Goal: Task Accomplishment & Management: Manage account settings

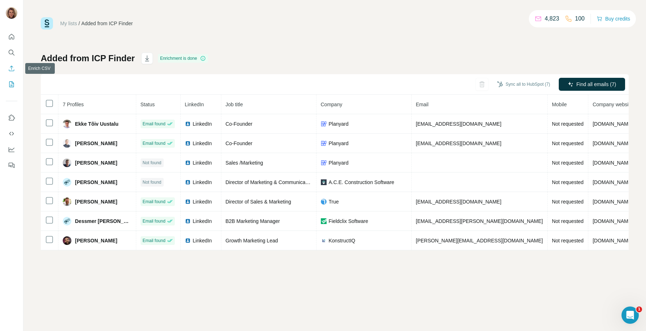
click at [10, 69] on icon "Enrich CSV" at bounding box center [11, 68] width 7 height 7
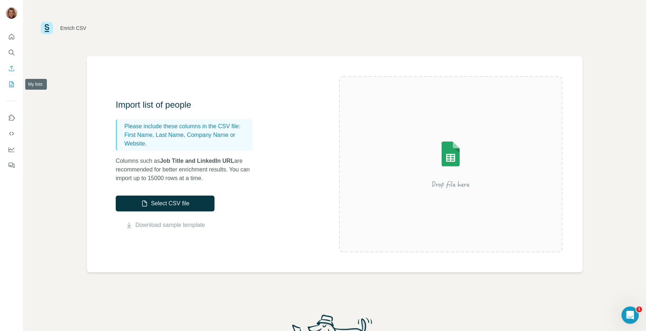
click at [13, 84] on icon "My lists" at bounding box center [11, 84] width 7 height 7
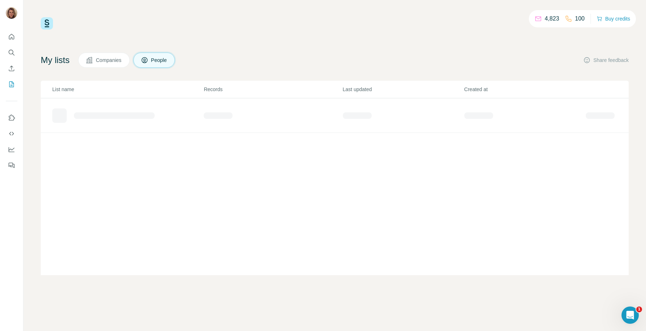
click at [117, 61] on span "Companies" at bounding box center [109, 60] width 26 height 7
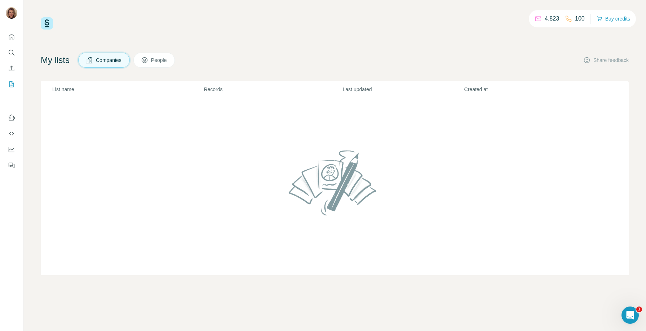
click at [163, 65] on button "People" at bounding box center [154, 60] width 42 height 15
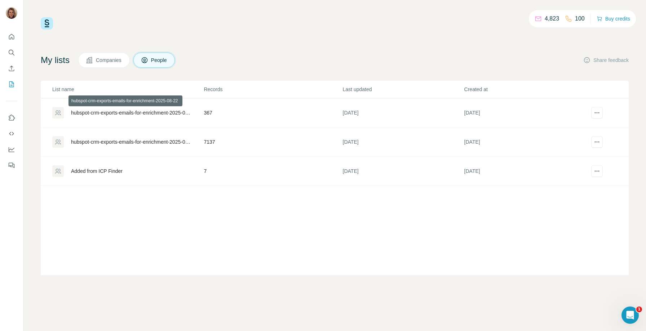
click at [151, 111] on div "hubspot-crm-exports-emails-for-enrichment-2025-08-22" at bounding box center [131, 112] width 120 height 7
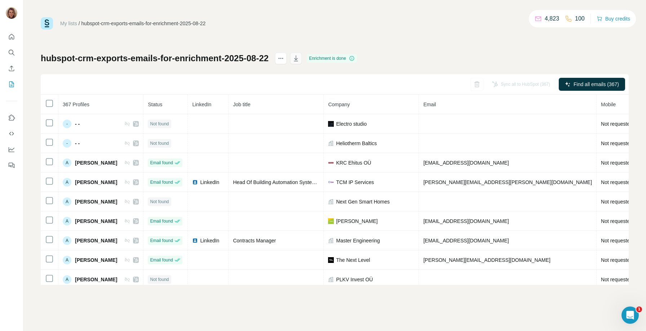
click at [298, 59] on icon "button" at bounding box center [296, 59] width 4 height 6
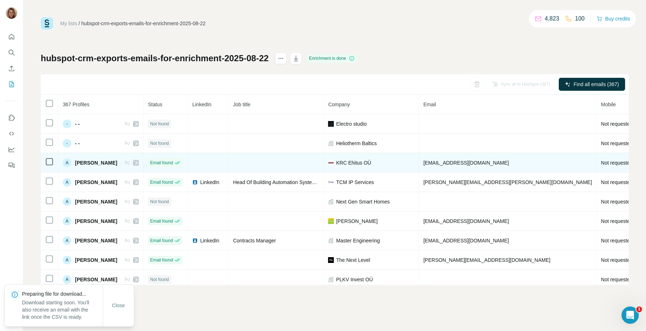
scroll to position [0, 52]
